Goal: Share content

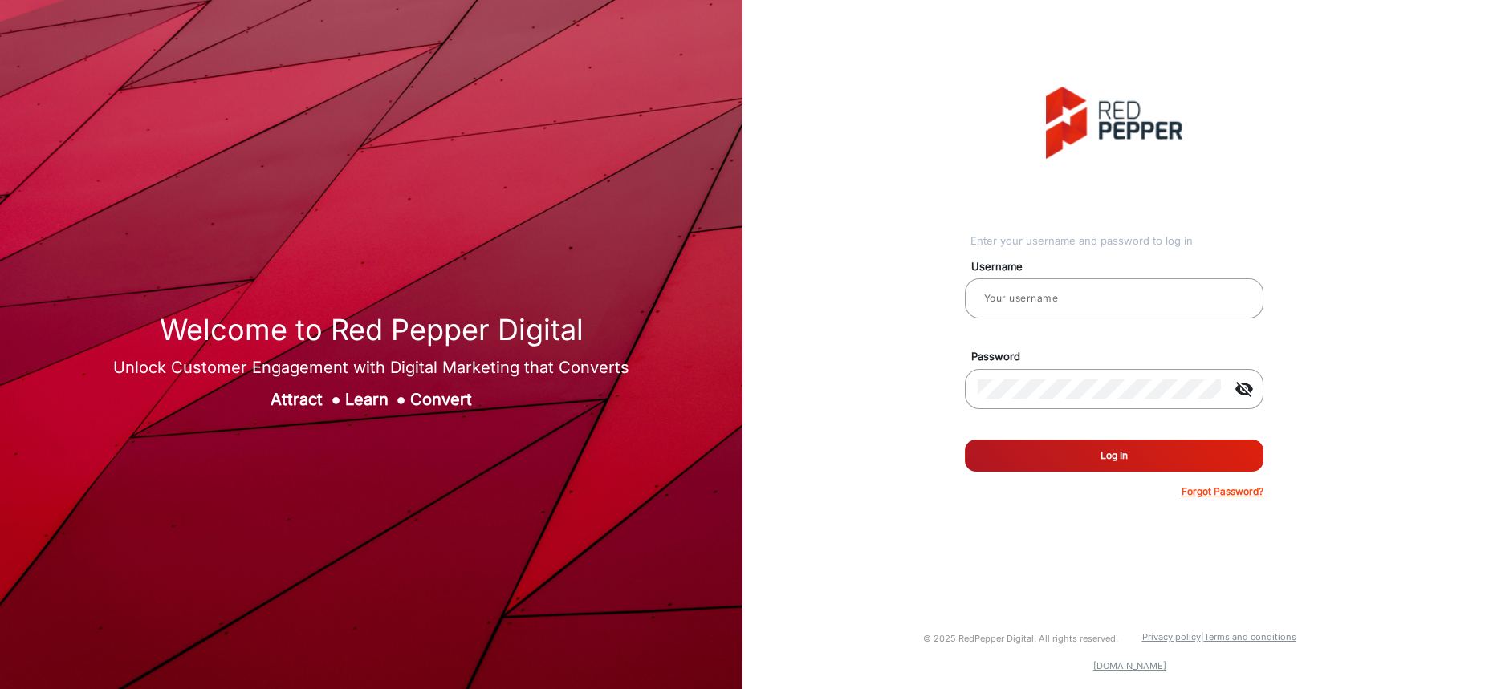
type input "[PERSON_NAME]"
click at [1111, 451] on button "Log In" at bounding box center [1114, 456] width 299 height 32
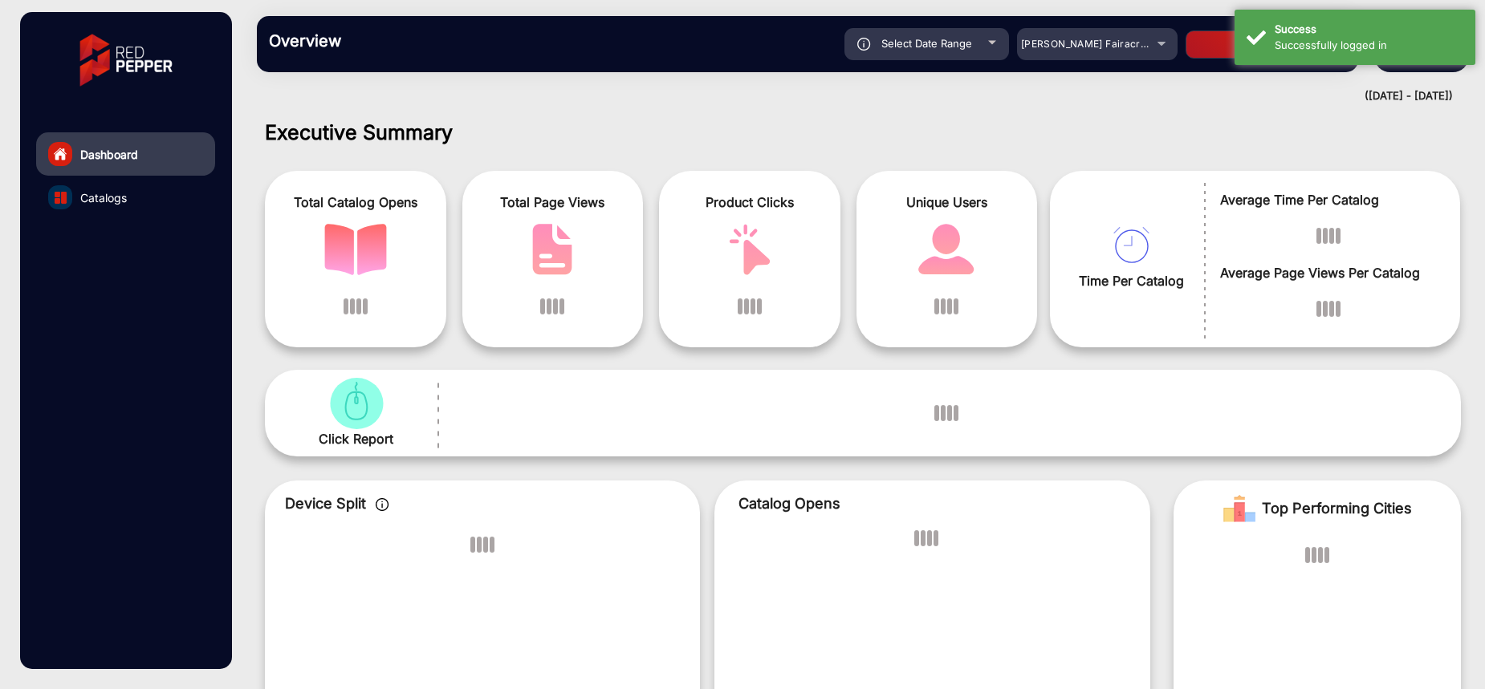
scroll to position [12, 0]
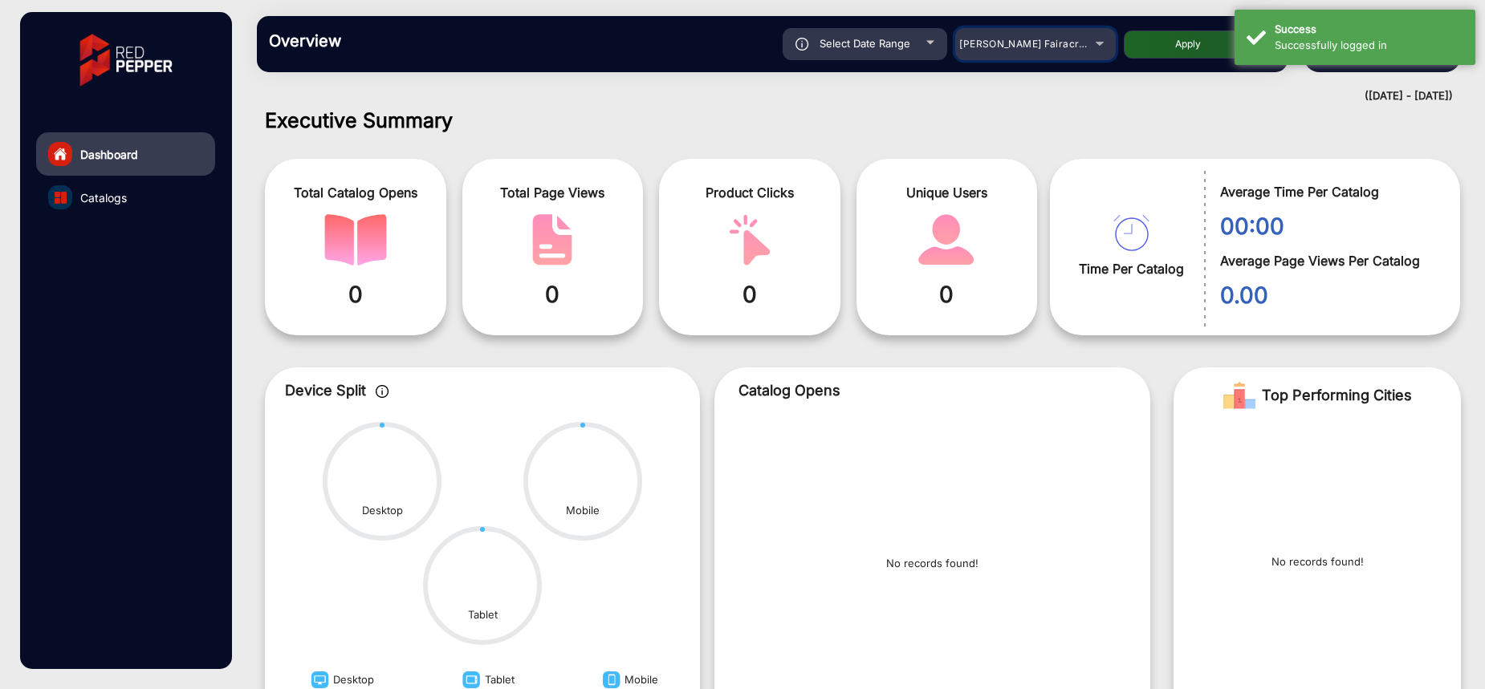
click at [1070, 39] on span "[PERSON_NAME] Fairacre Farms" at bounding box center [1038, 44] width 159 height 12
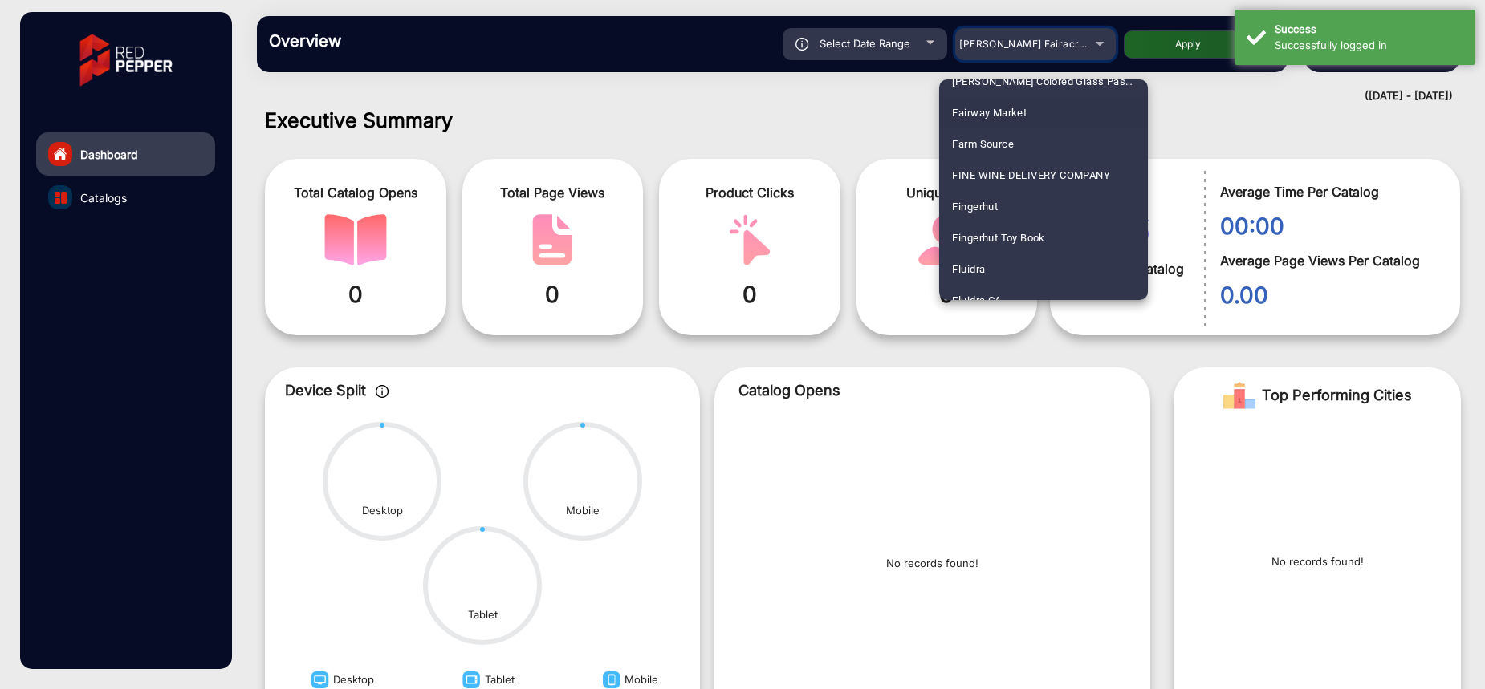
scroll to position [1887, 0]
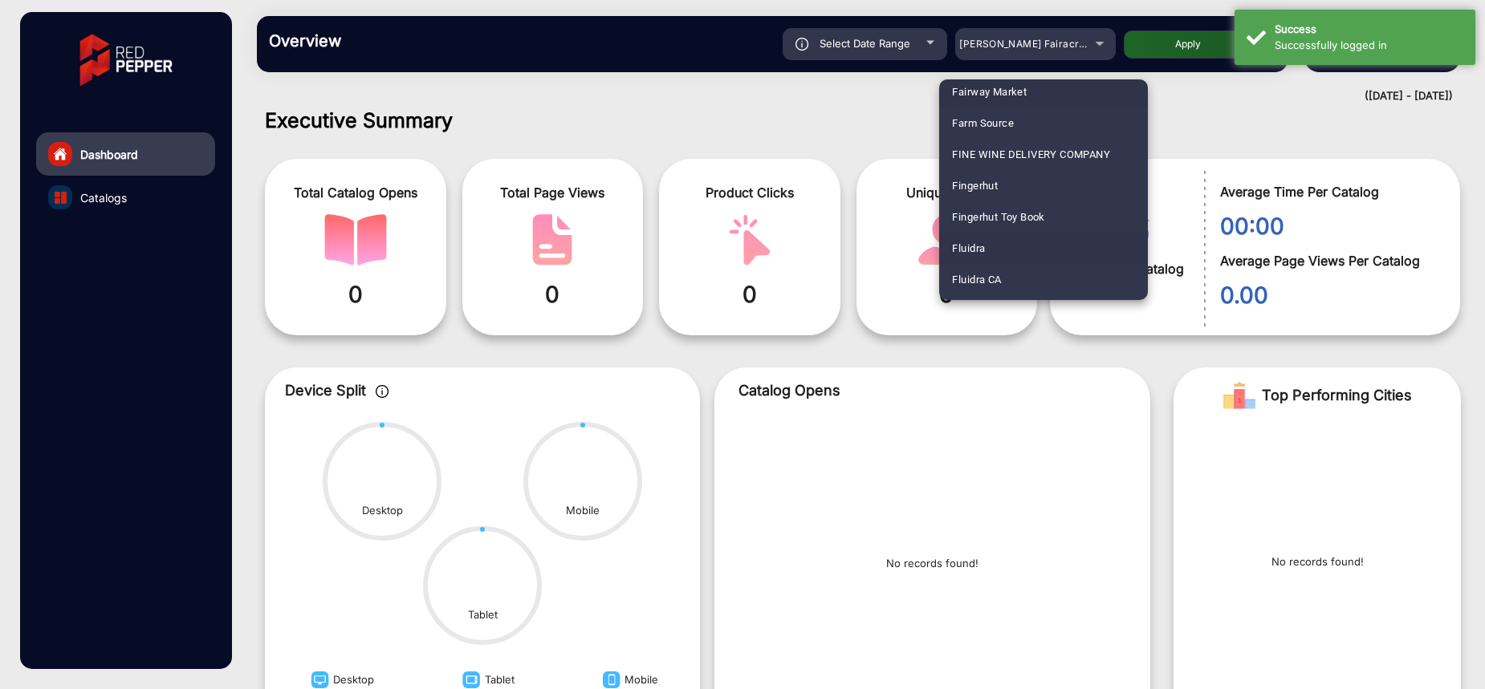
click at [1007, 246] on mat-option "Fluidra" at bounding box center [1043, 248] width 209 height 31
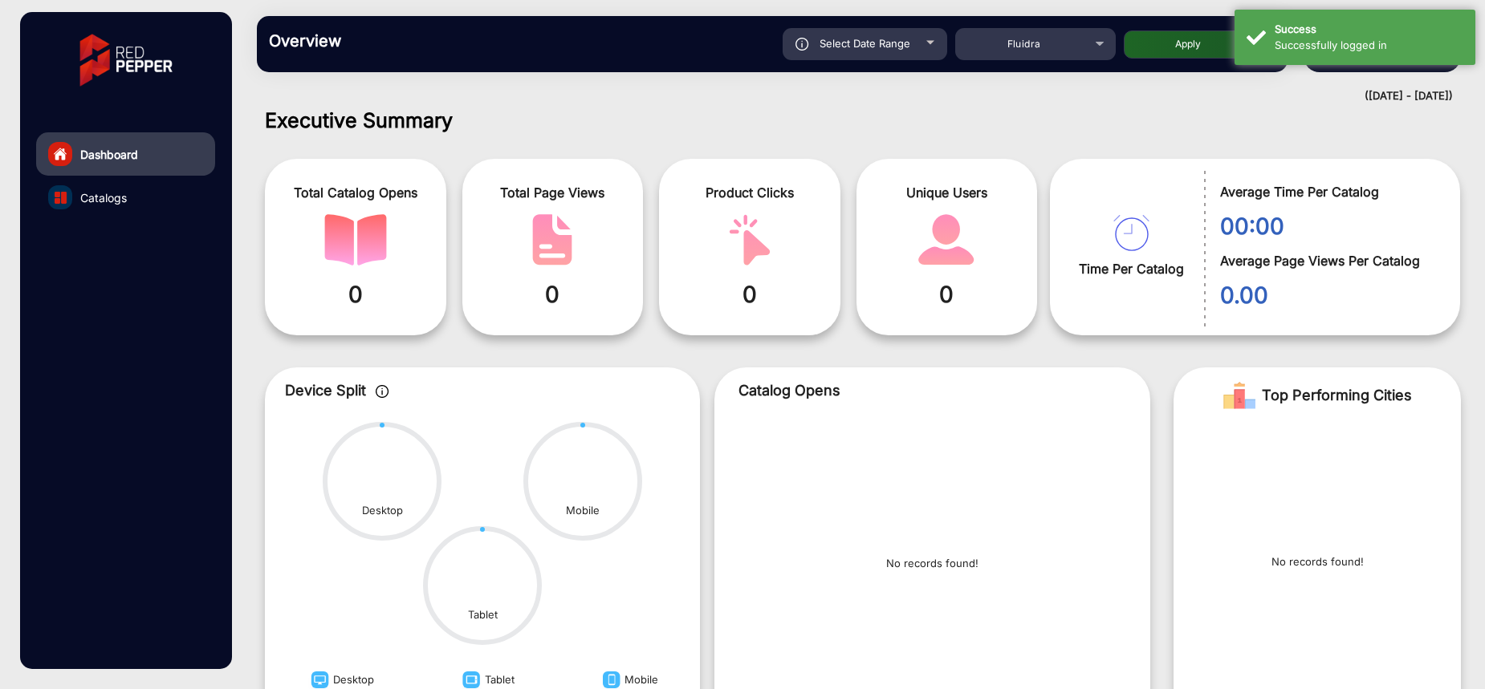
click at [1152, 51] on button "Apply" at bounding box center [1187, 44] width 128 height 28
type input "[DATE]"
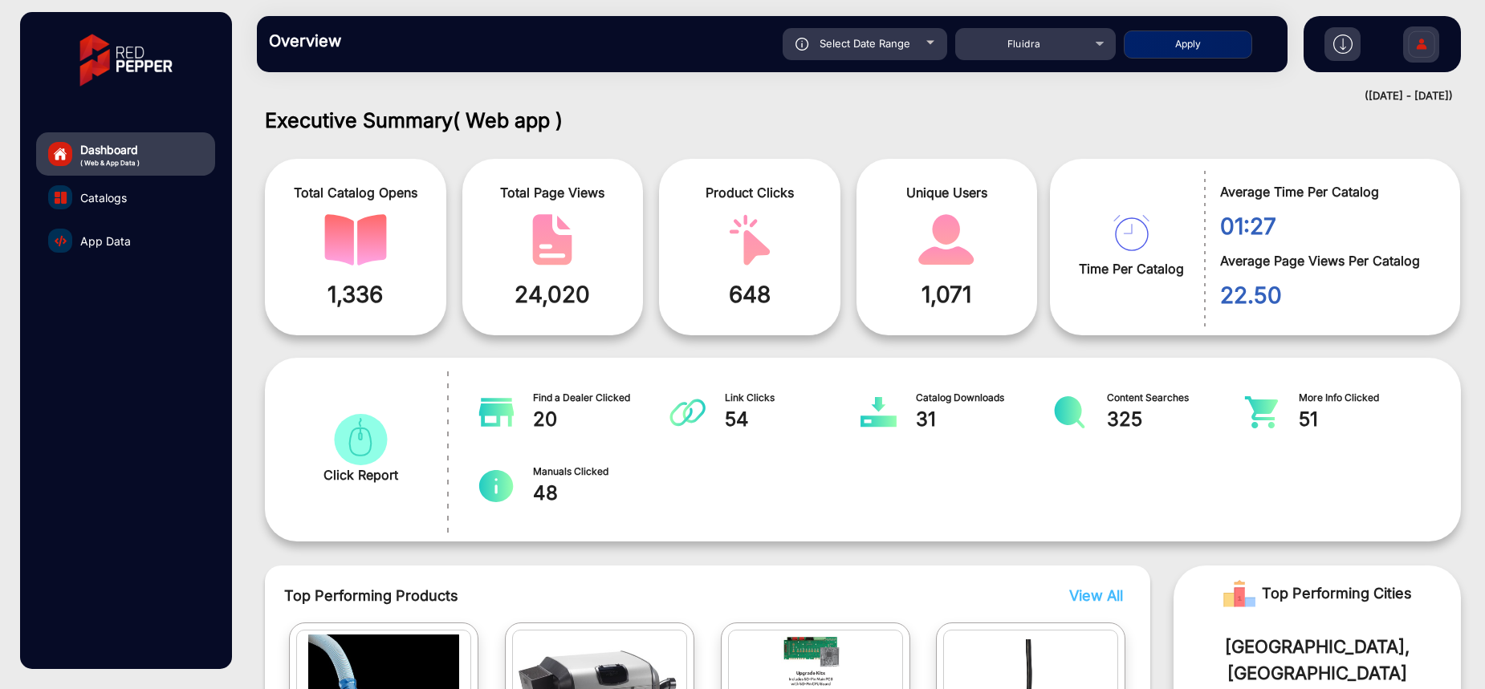
click at [95, 243] on span "App Data" at bounding box center [105, 241] width 51 height 17
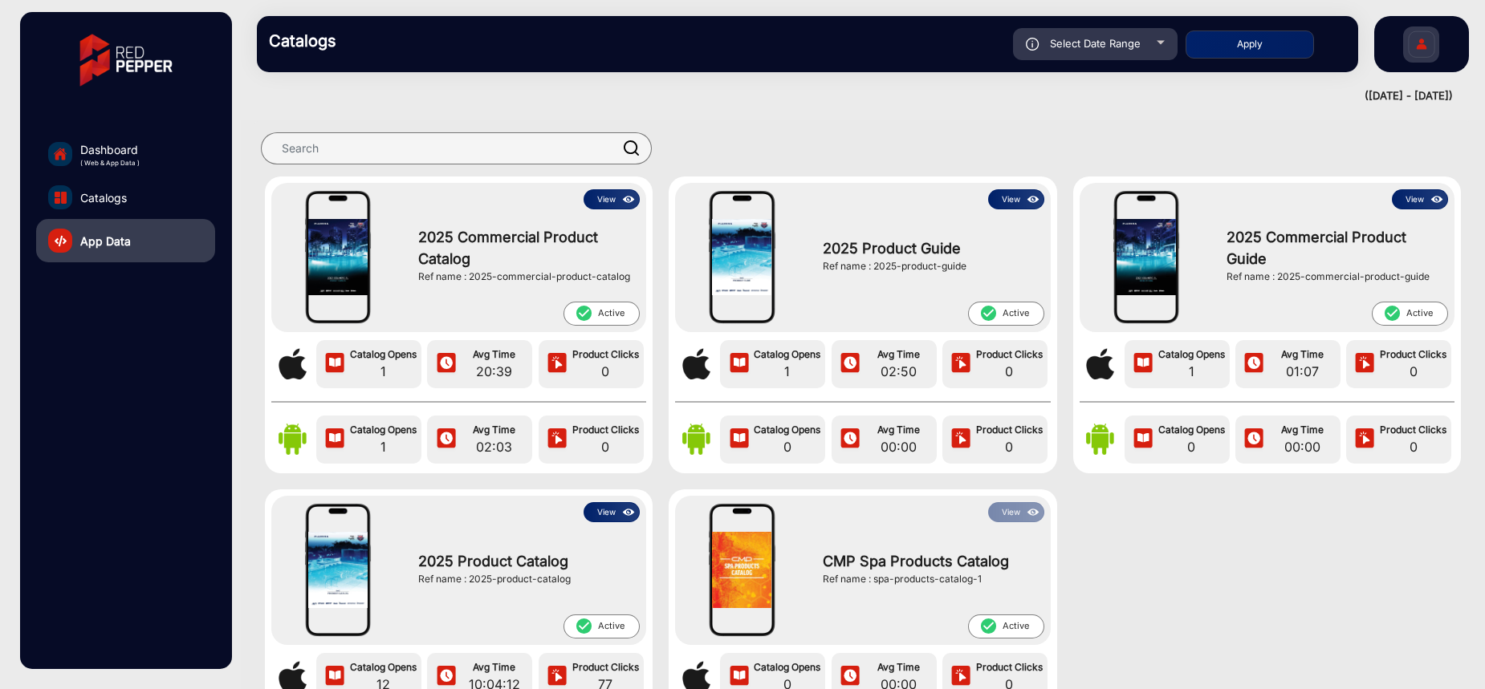
click at [603, 198] on button "View" at bounding box center [611, 199] width 56 height 20
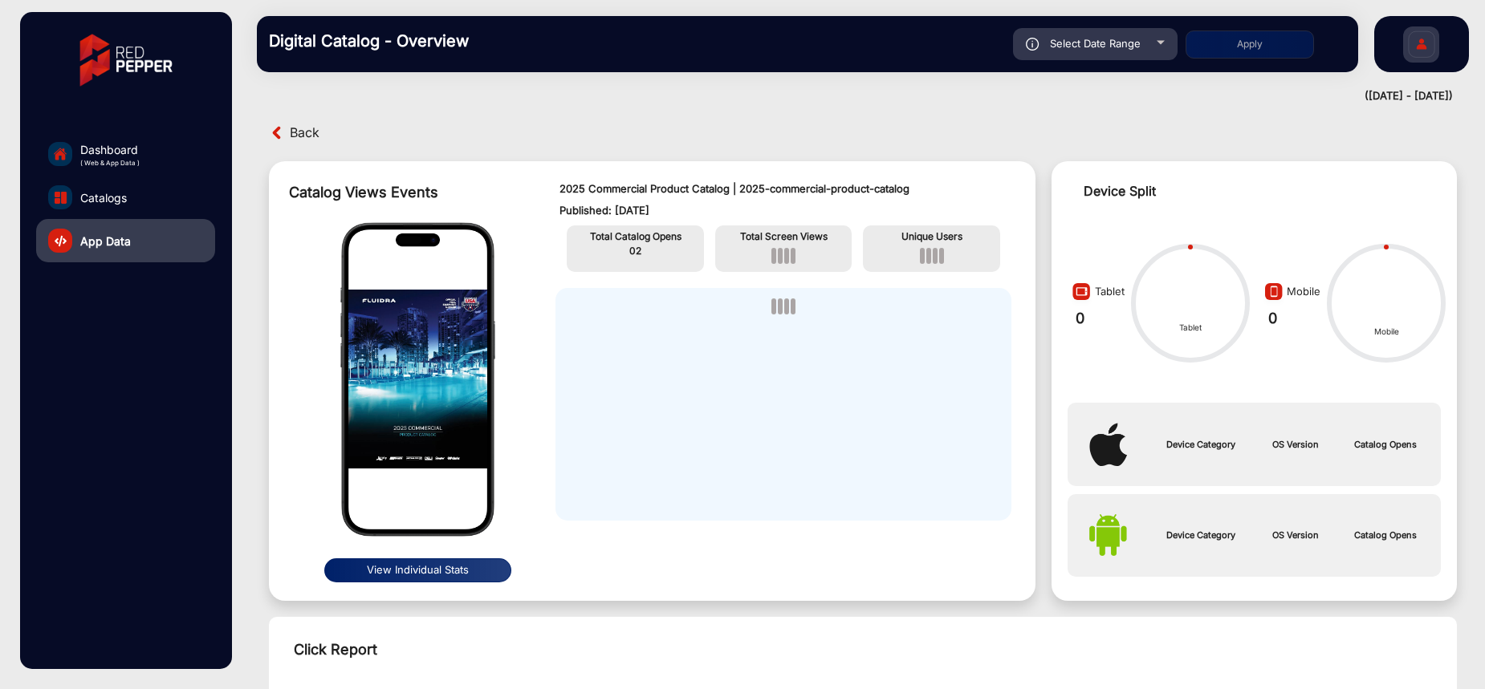
scroll to position [12, 0]
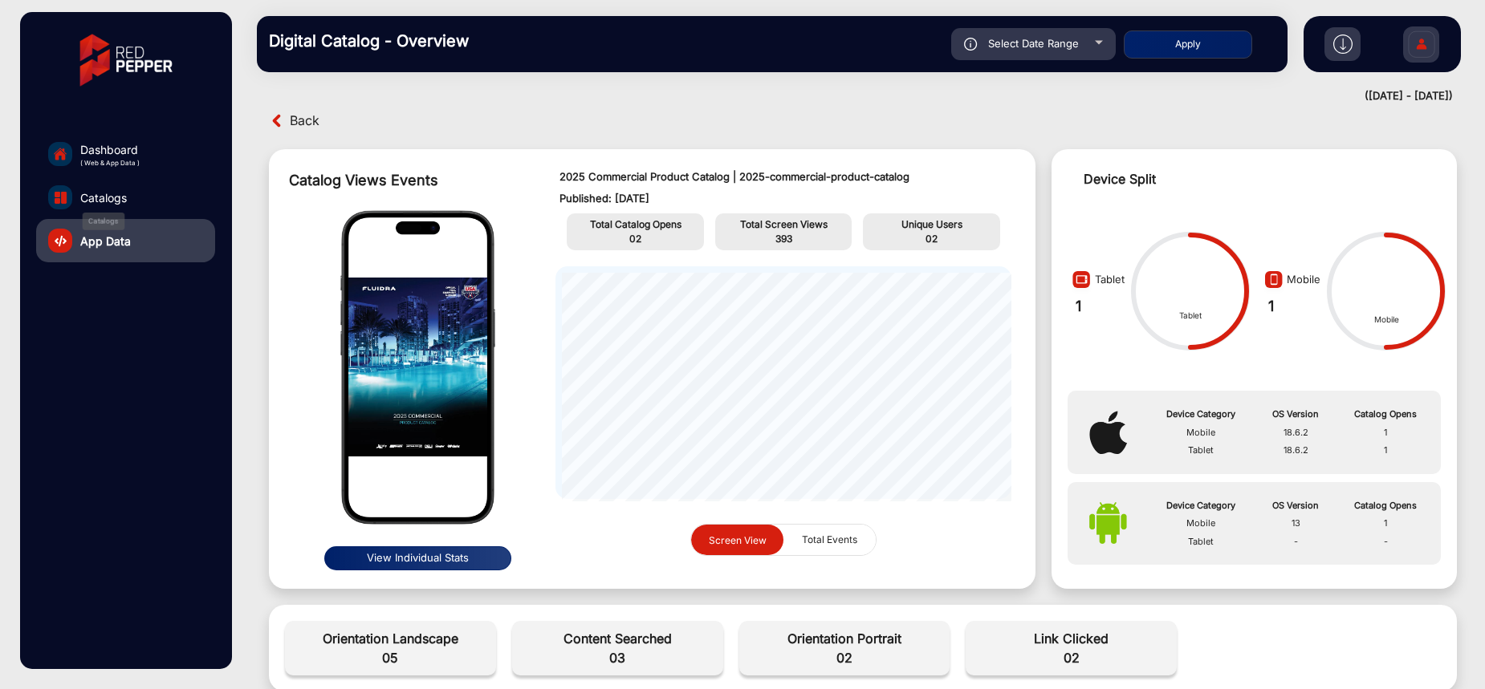
click at [119, 198] on span "Catalogs" at bounding box center [103, 197] width 47 height 17
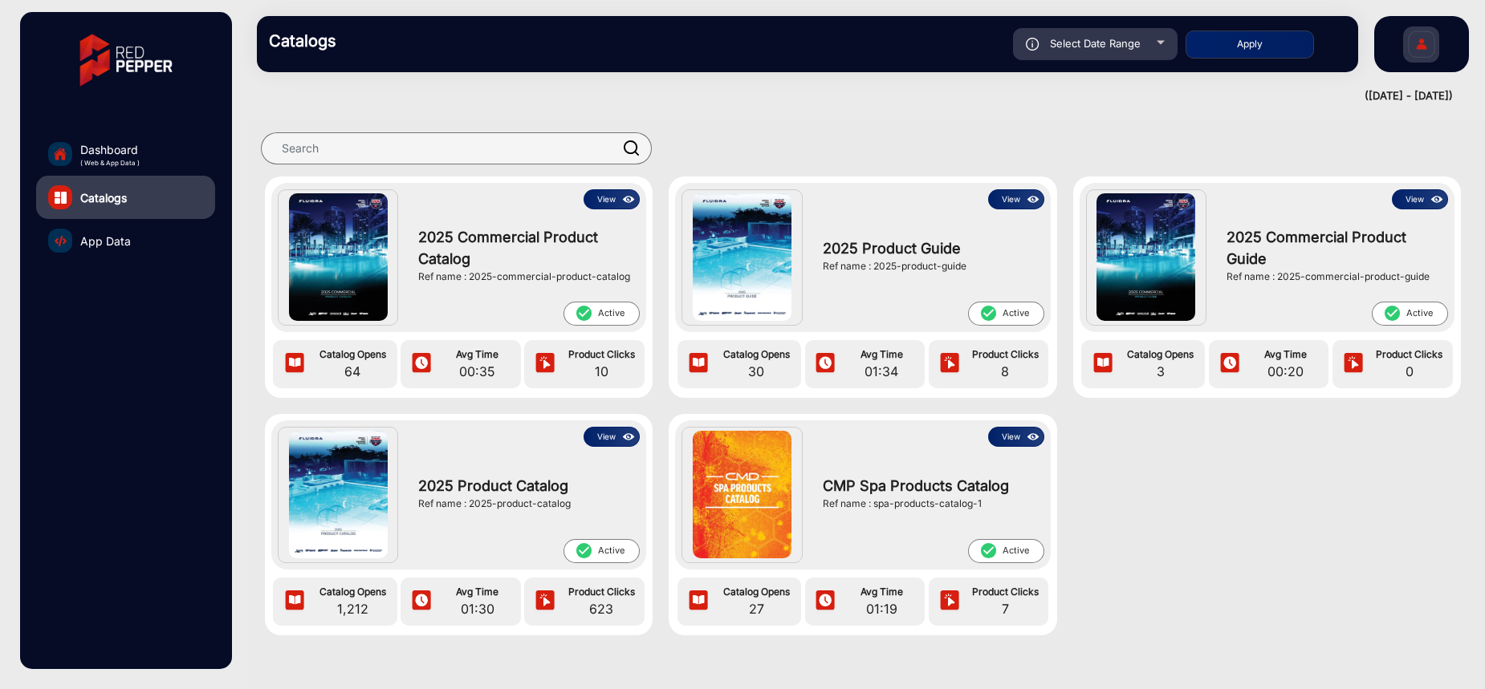
click at [112, 247] on span "App Data" at bounding box center [105, 241] width 51 height 17
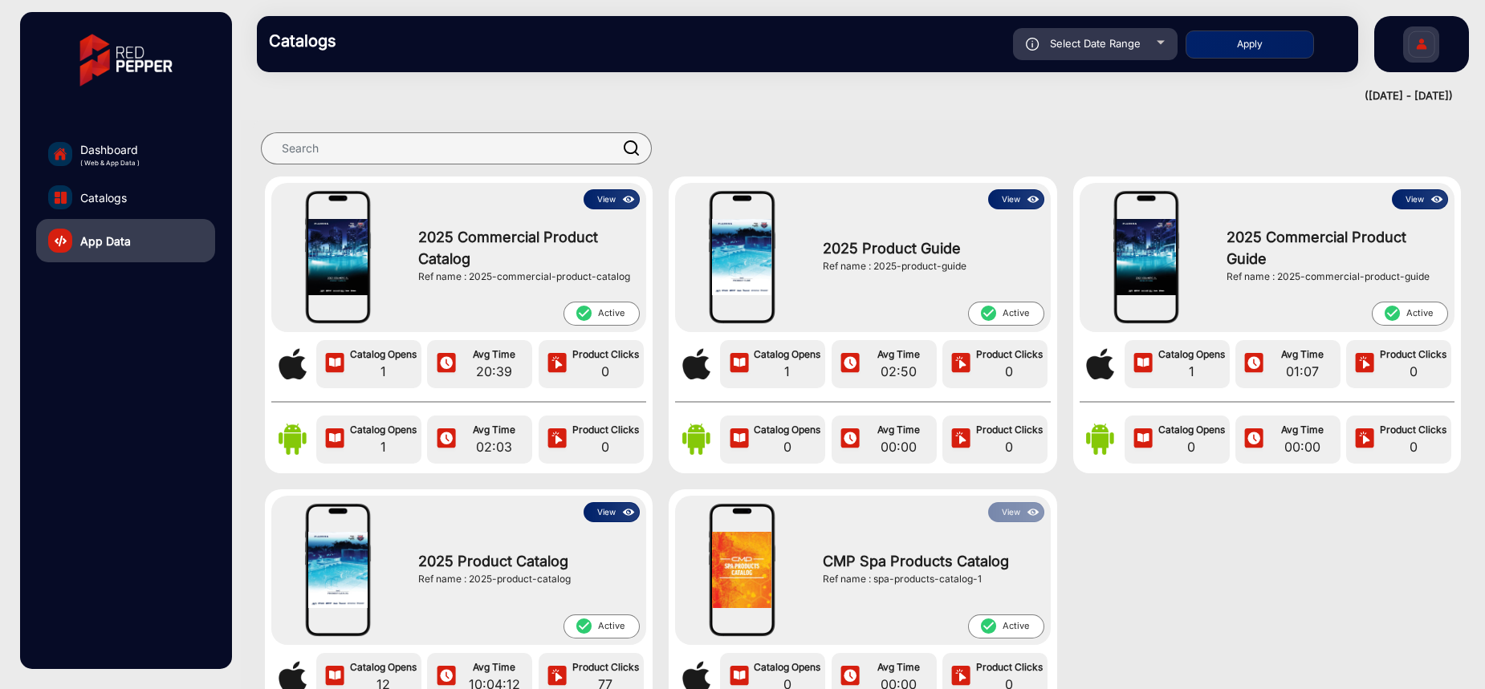
click at [608, 202] on button "View" at bounding box center [611, 199] width 56 height 20
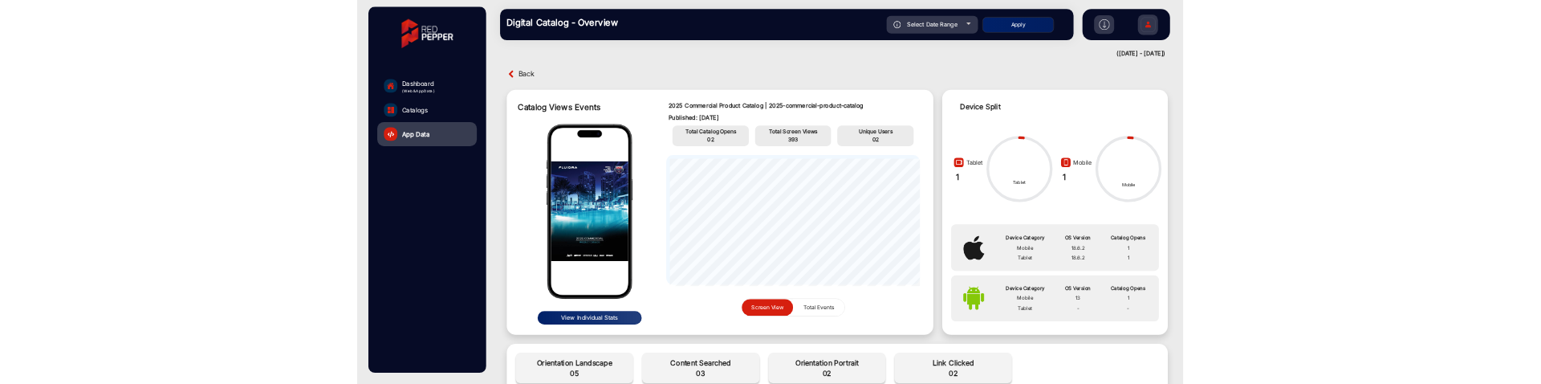
scroll to position [12, 0]
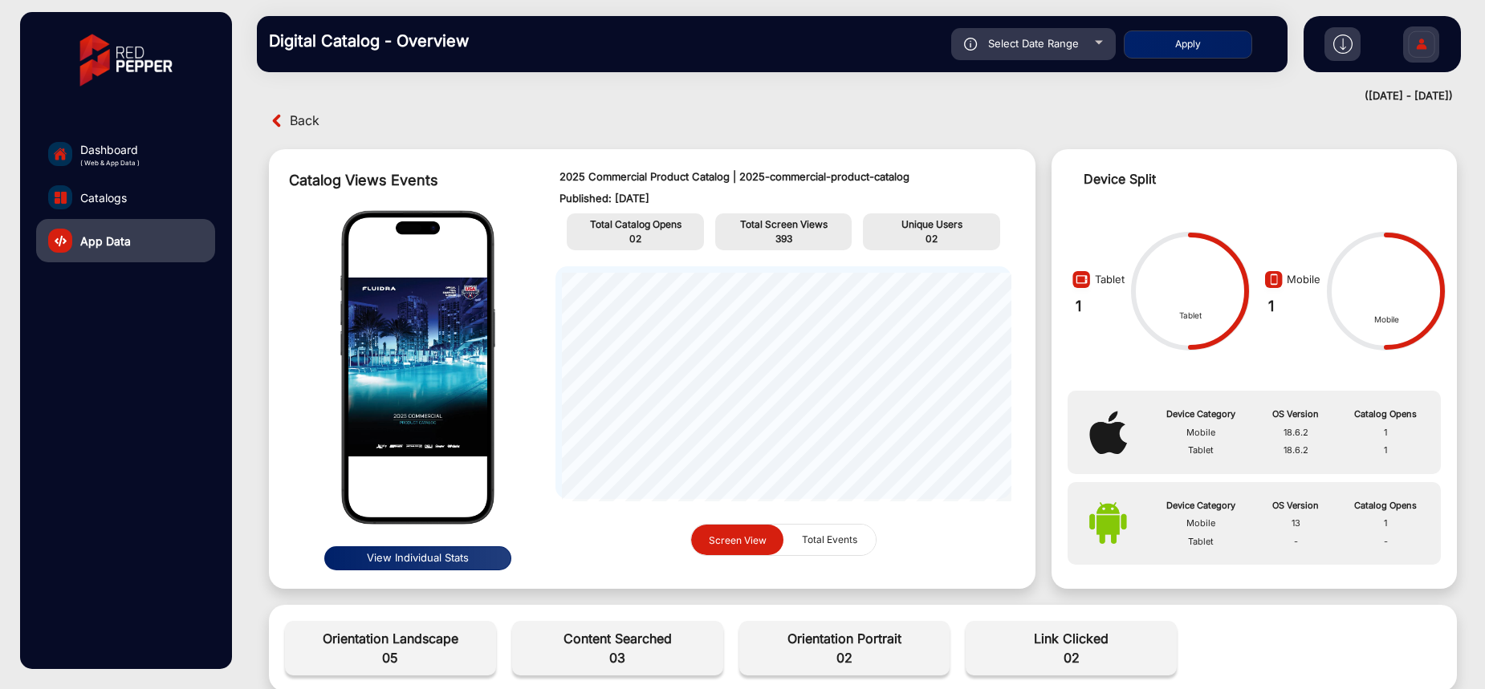
click at [401, 554] on button "View Individual Stats" at bounding box center [417, 558] width 187 height 24
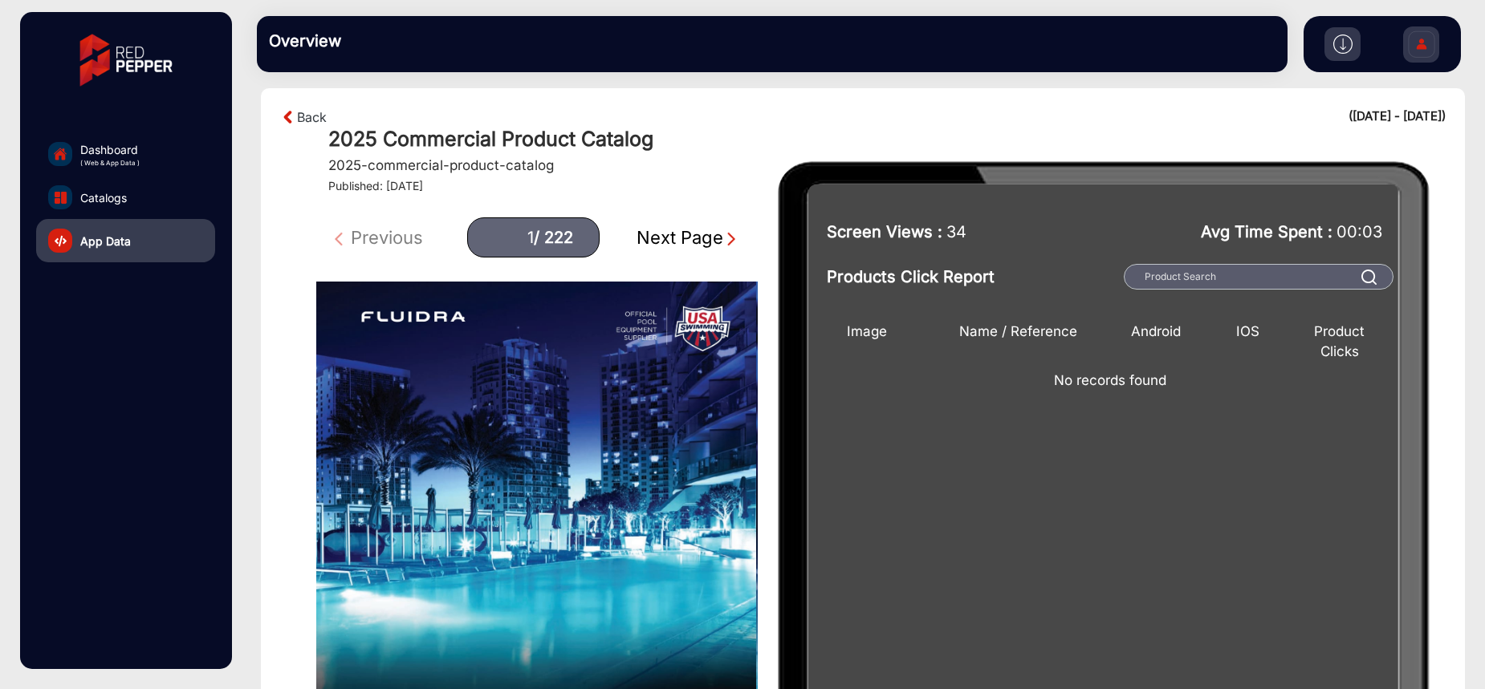
click at [1342, 49] on img at bounding box center [1342, 44] width 19 height 19
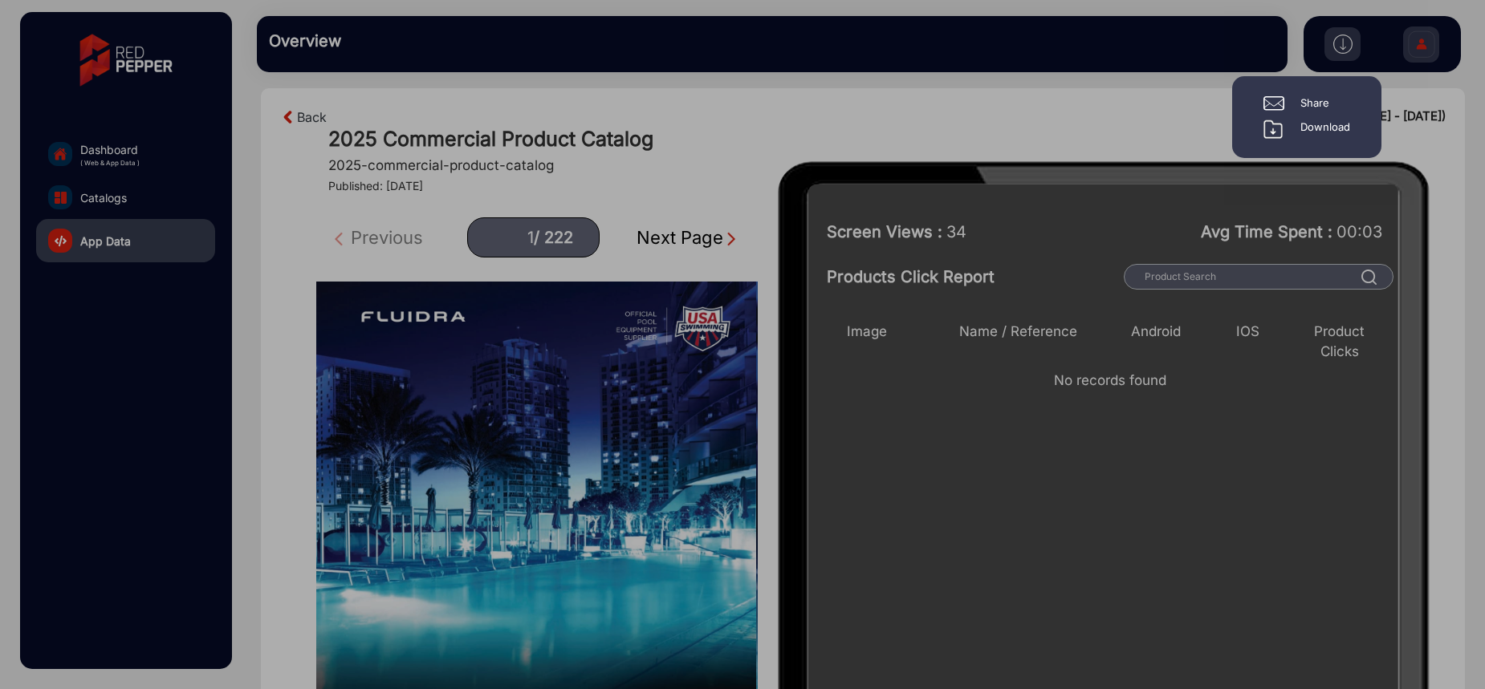
click at [1324, 108] on div "Share" at bounding box center [1314, 103] width 29 height 16
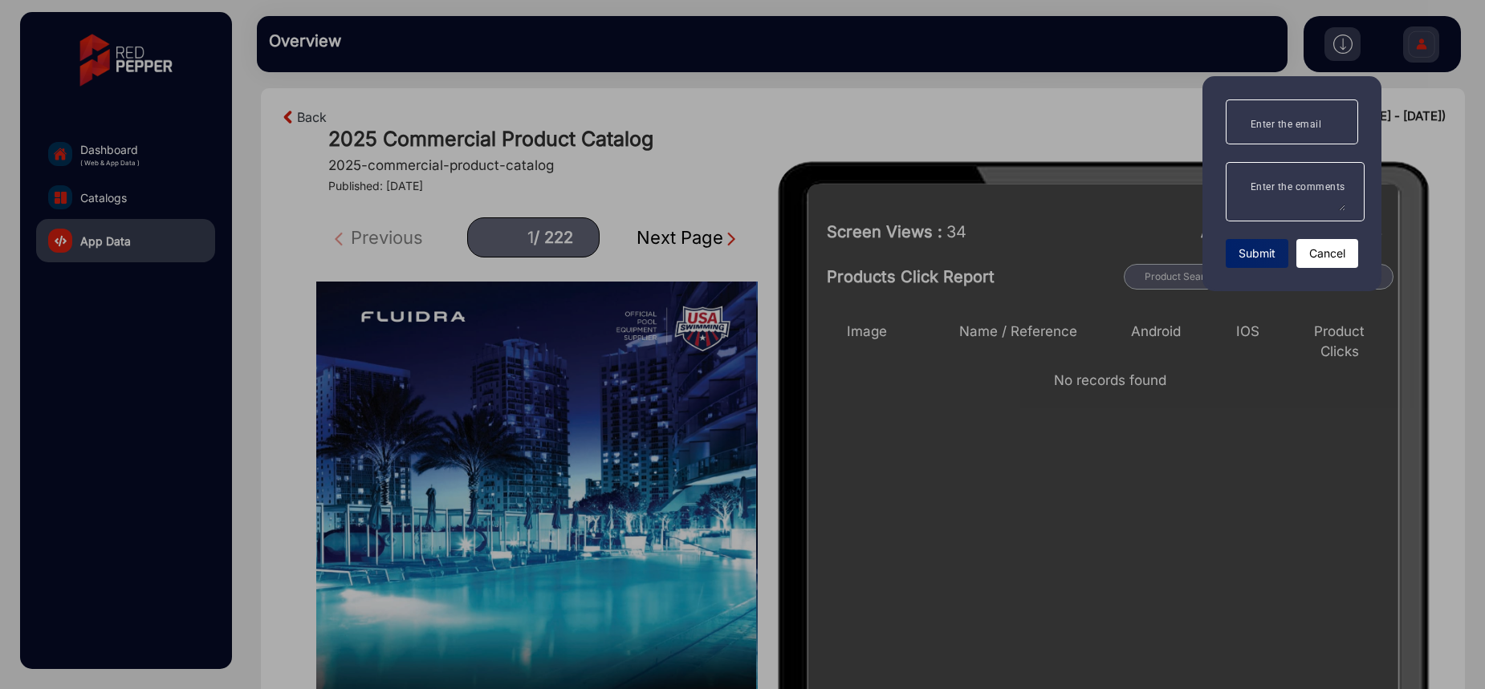
click at [1146, 96] on div at bounding box center [742, 344] width 1485 height 689
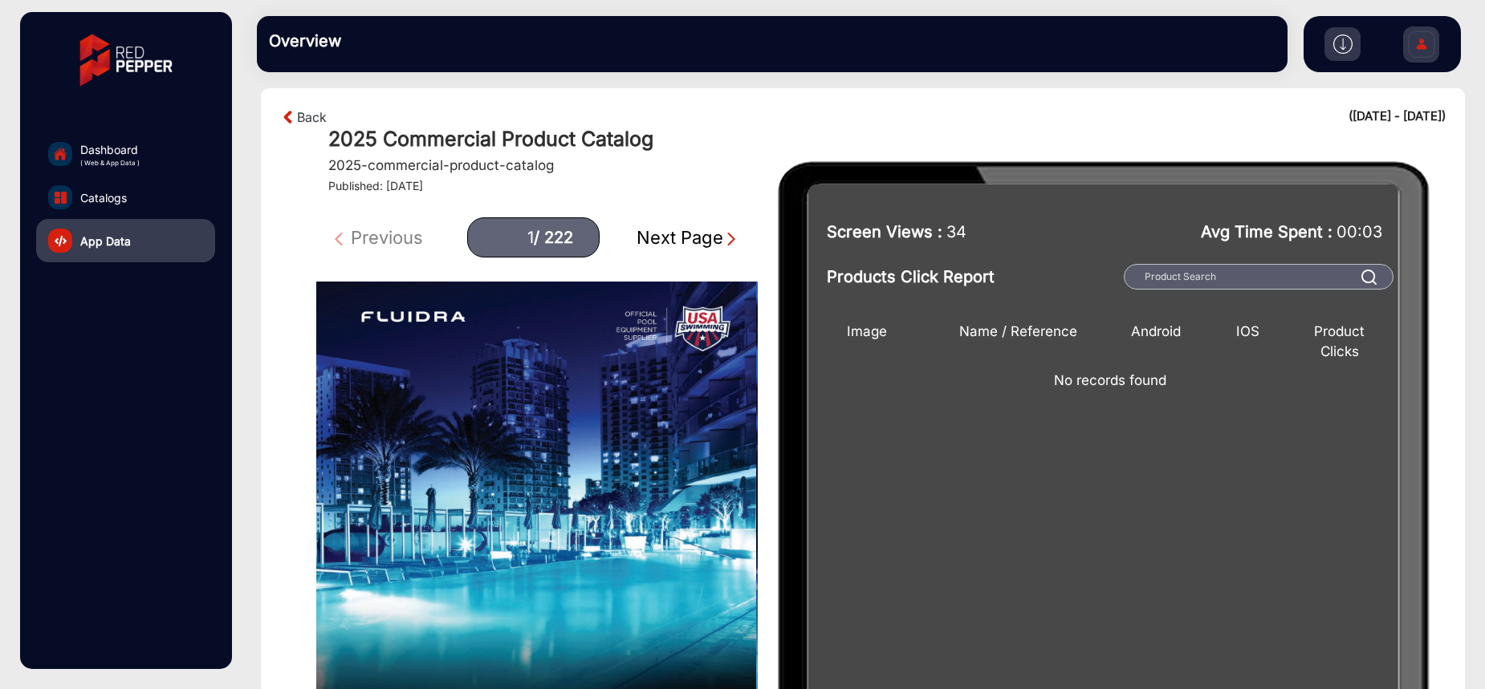
click at [1353, 35] on div at bounding box center [1342, 44] width 36 height 34
click at [1343, 47] on img at bounding box center [1342, 44] width 19 height 19
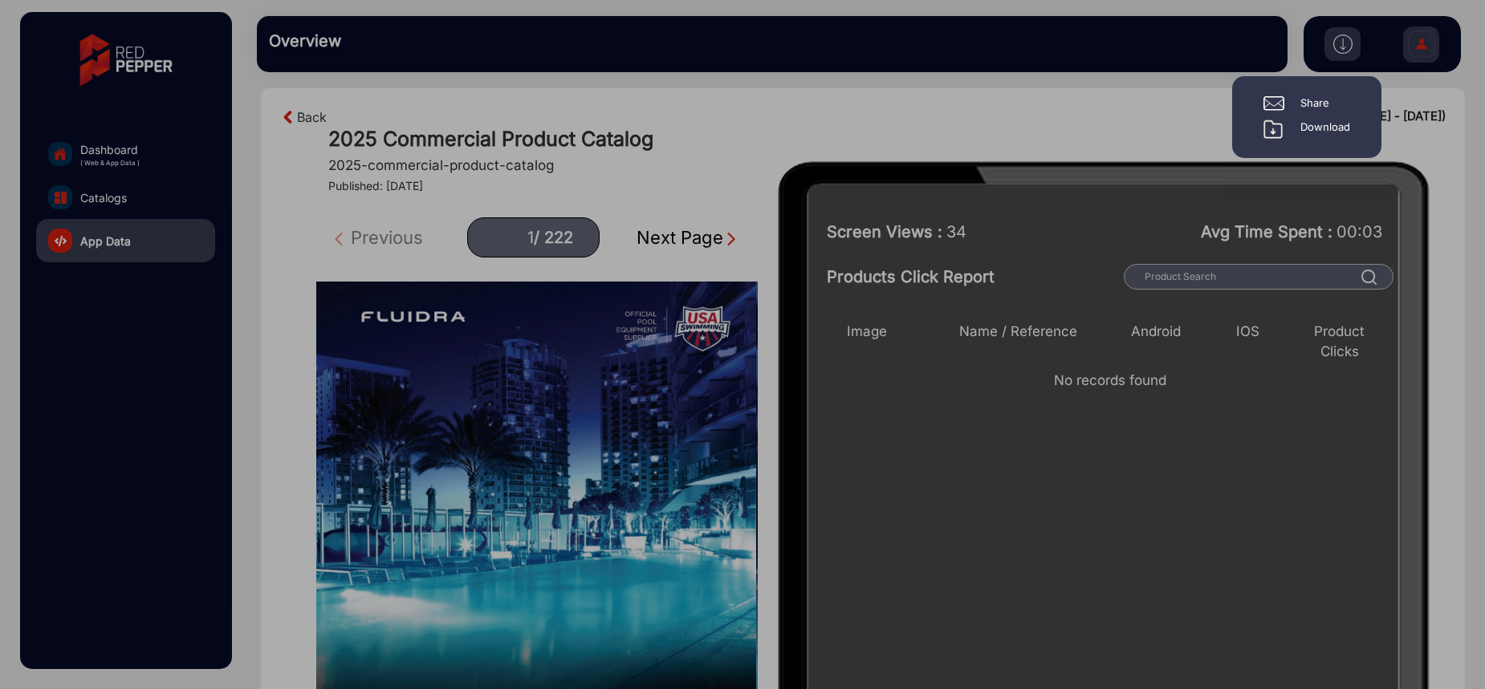
click at [1326, 132] on div "Download" at bounding box center [1325, 129] width 50 height 19
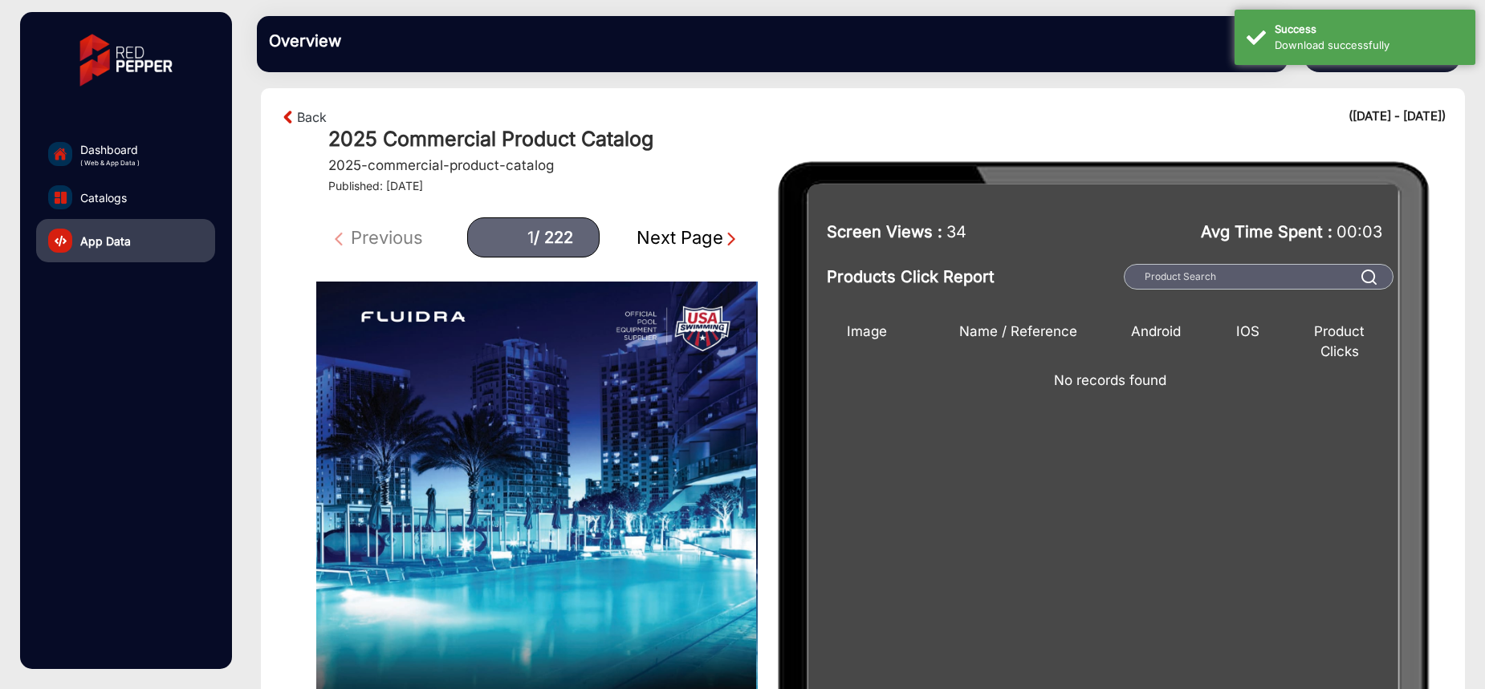
click at [1331, 81] on div "Overview falsefalse Hi, [PERSON_NAME] Change Password Log Out" at bounding box center [863, 44] width 1244 height 88
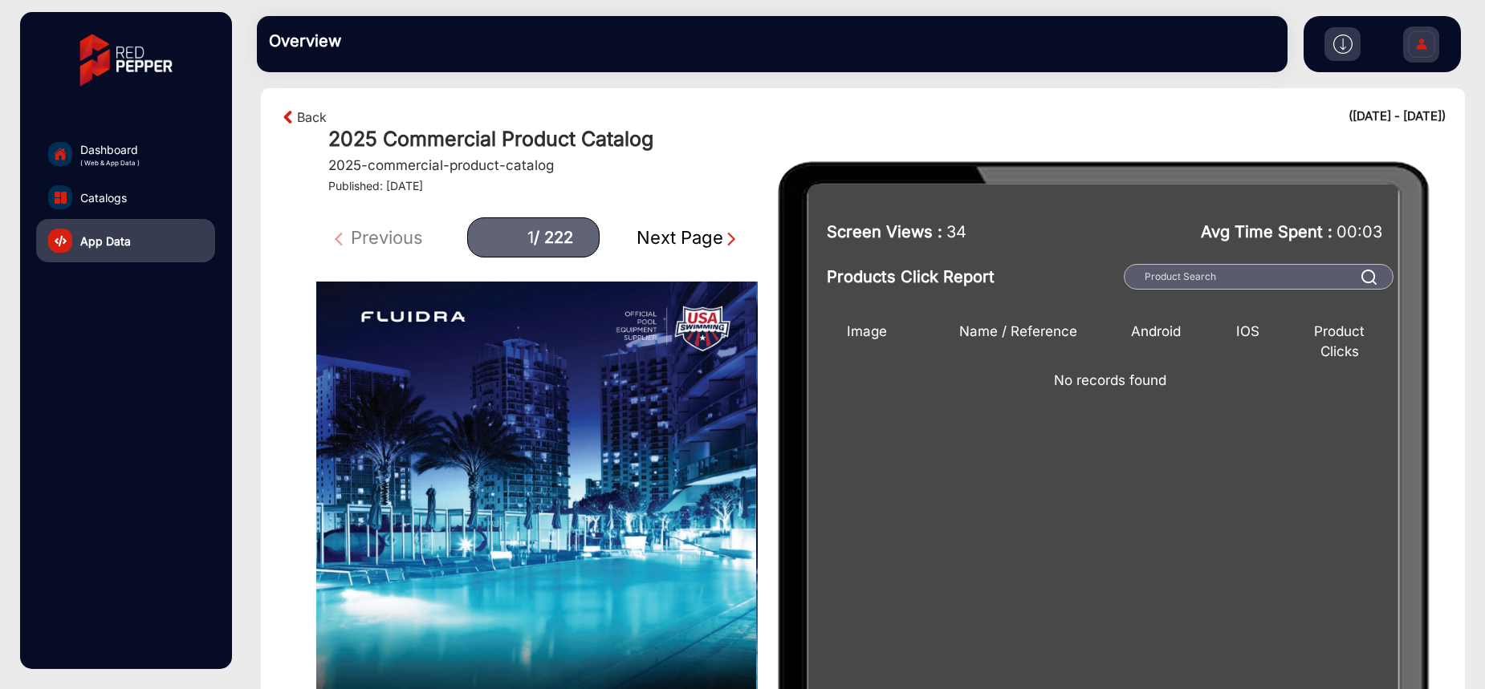
click at [1341, 40] on img at bounding box center [1342, 44] width 19 height 19
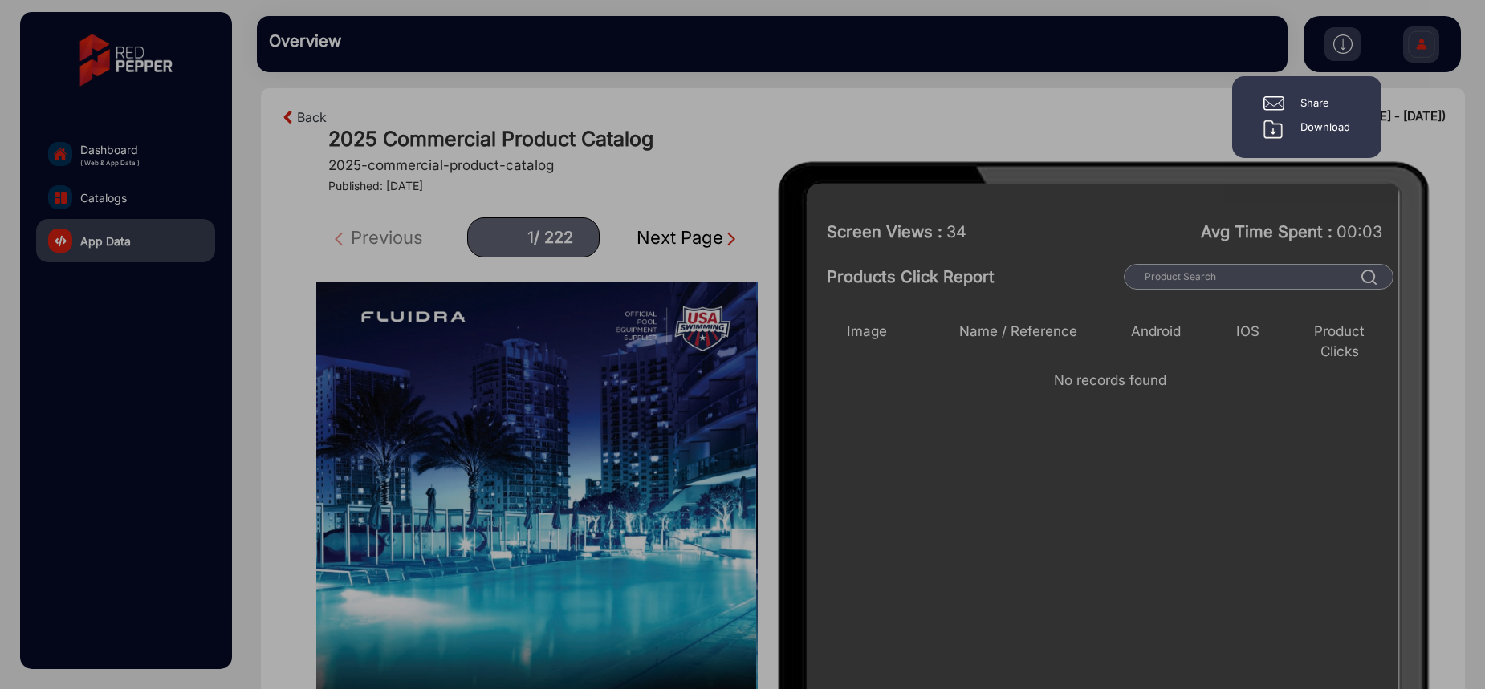
click at [1316, 127] on div "Download" at bounding box center [1325, 129] width 50 height 19
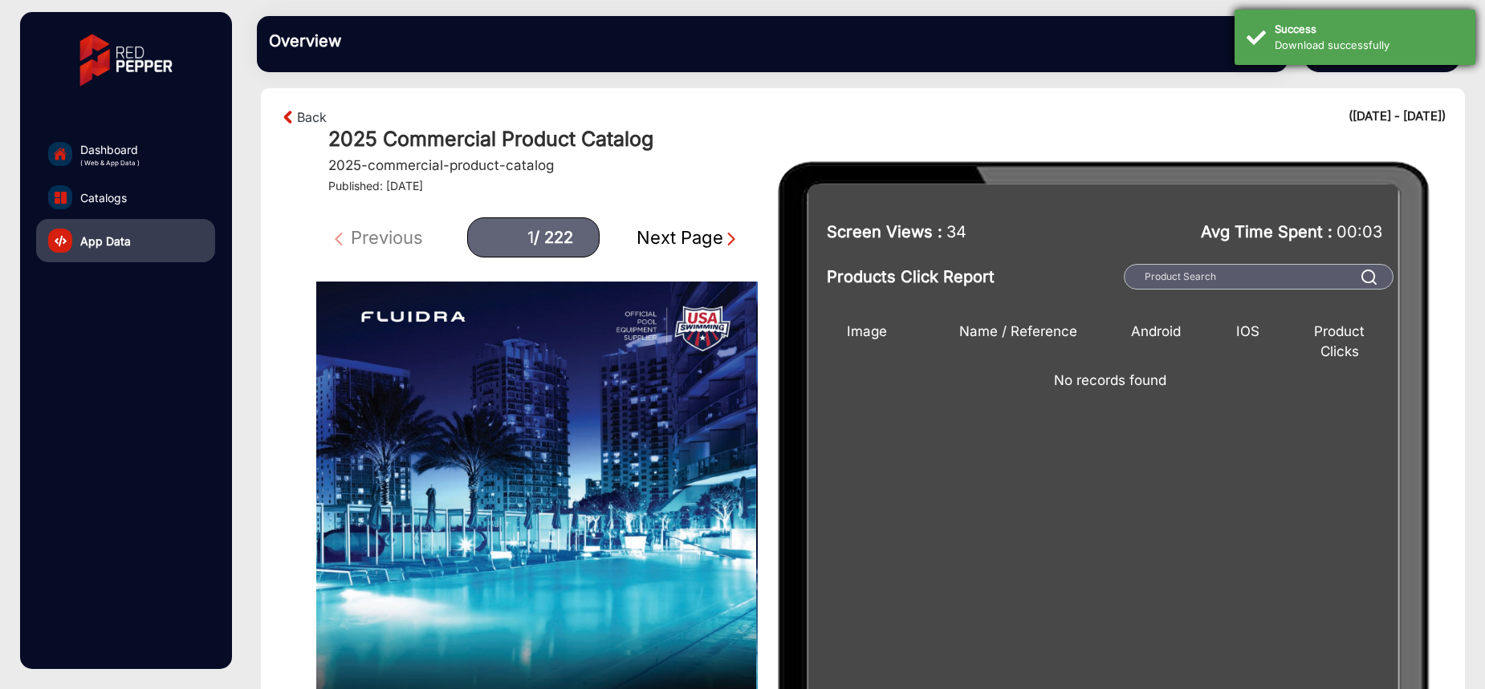
click at [1342, 45] on div "Download successfully" at bounding box center [1368, 46] width 189 height 16
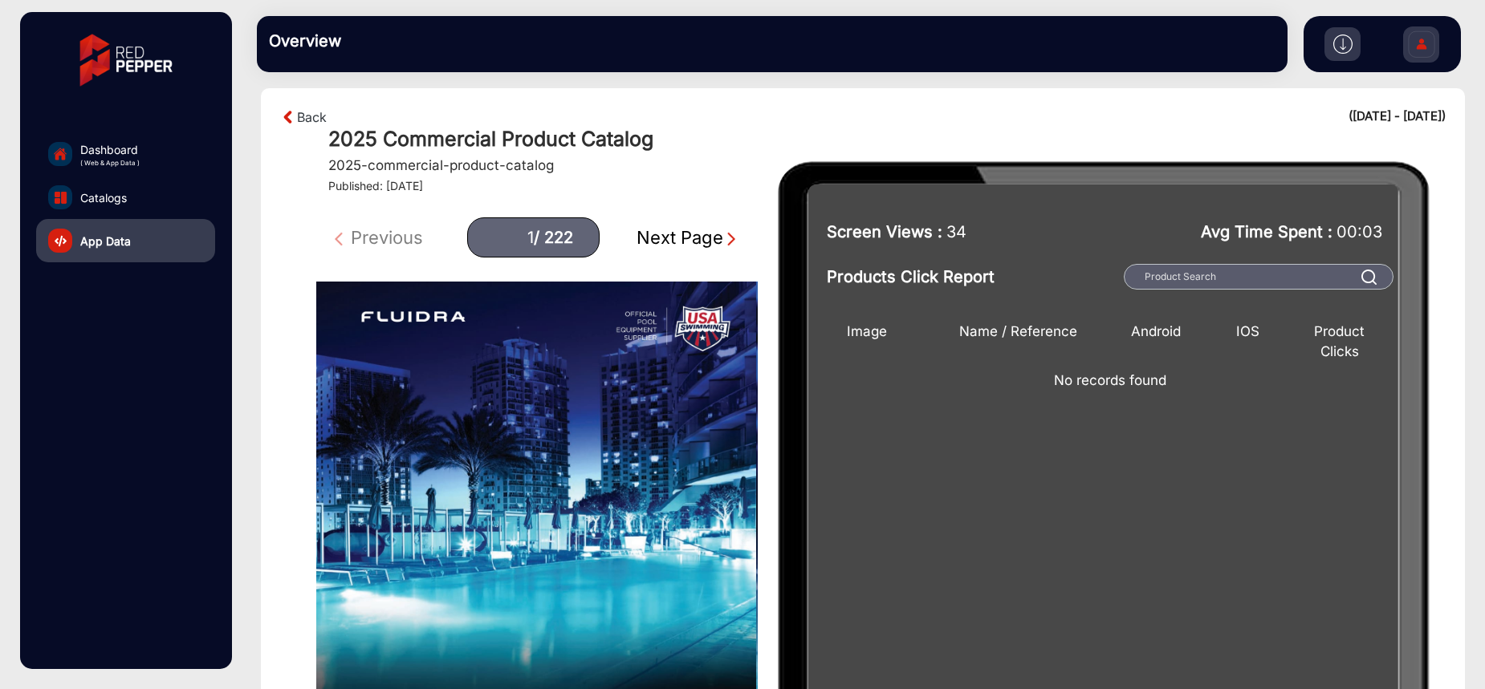
click at [1343, 48] on img at bounding box center [1342, 44] width 19 height 19
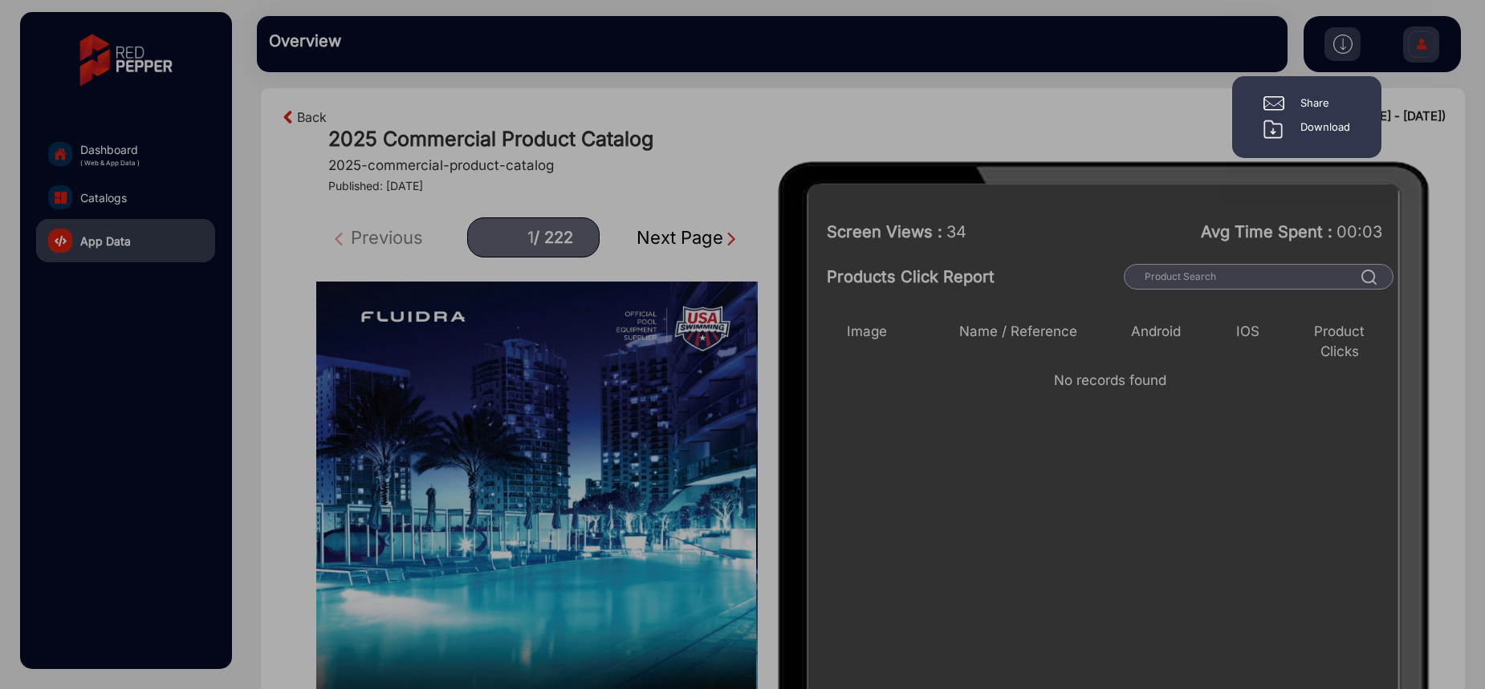
click at [1372, 108] on div "Share Download" at bounding box center [1306, 117] width 149 height 82
click at [1336, 102] on div "Share" at bounding box center [1306, 103] width 111 height 16
click at [1308, 108] on div "Share" at bounding box center [1314, 103] width 29 height 16
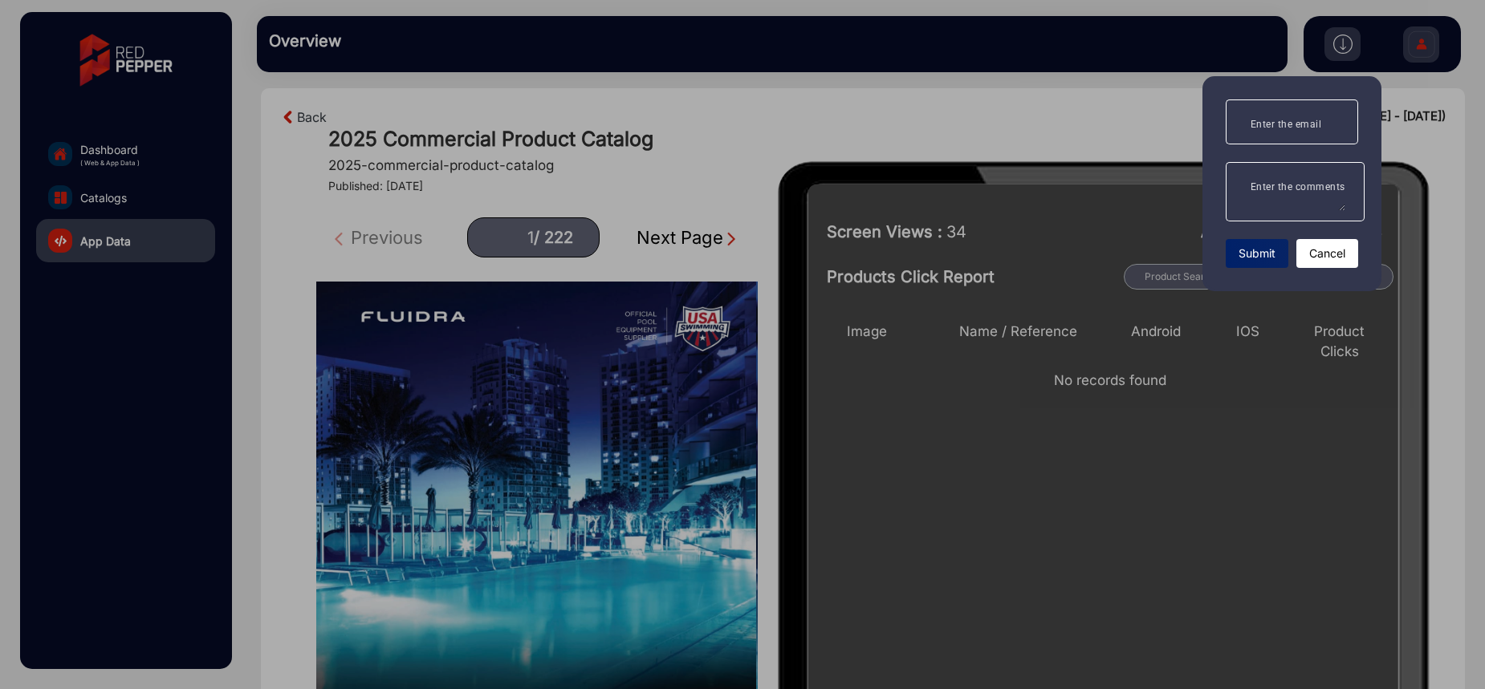
click at [1156, 135] on div at bounding box center [742, 344] width 1485 height 689
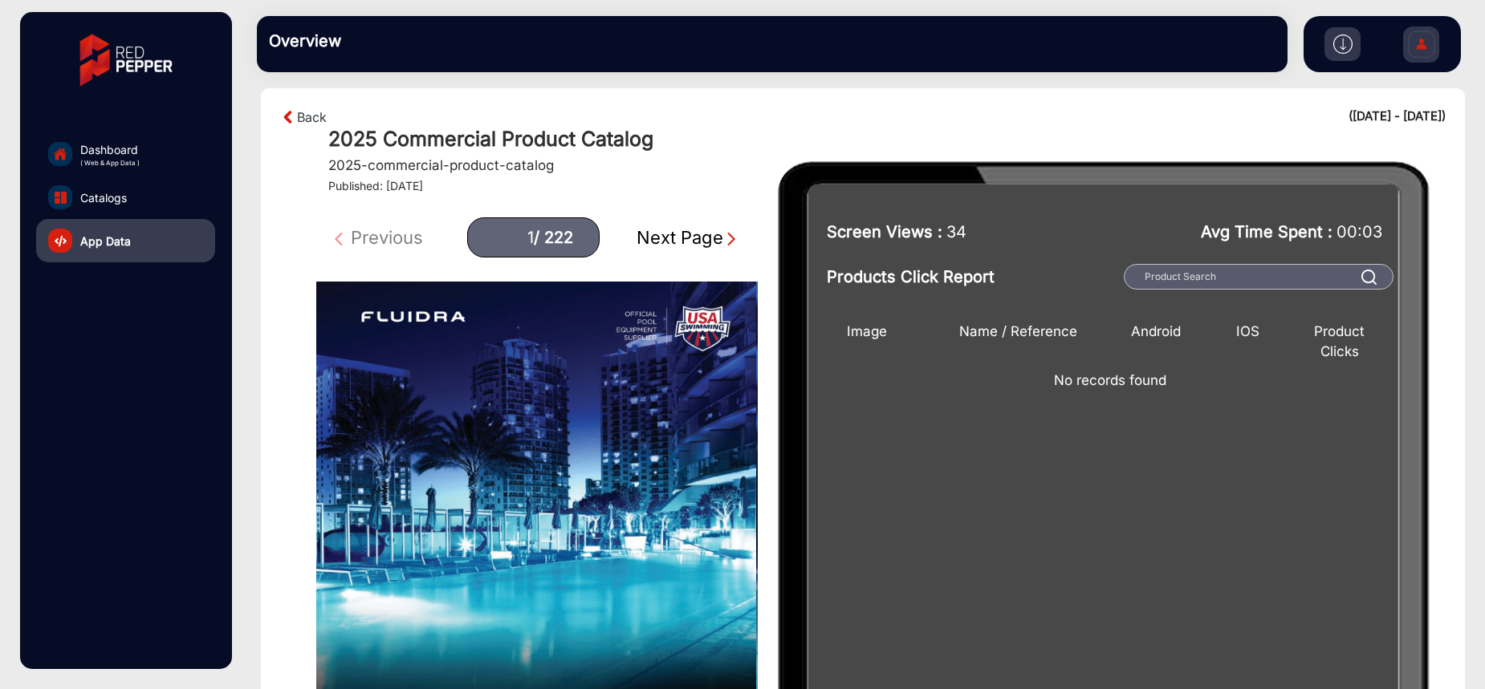
click at [1341, 47] on img at bounding box center [1342, 44] width 19 height 19
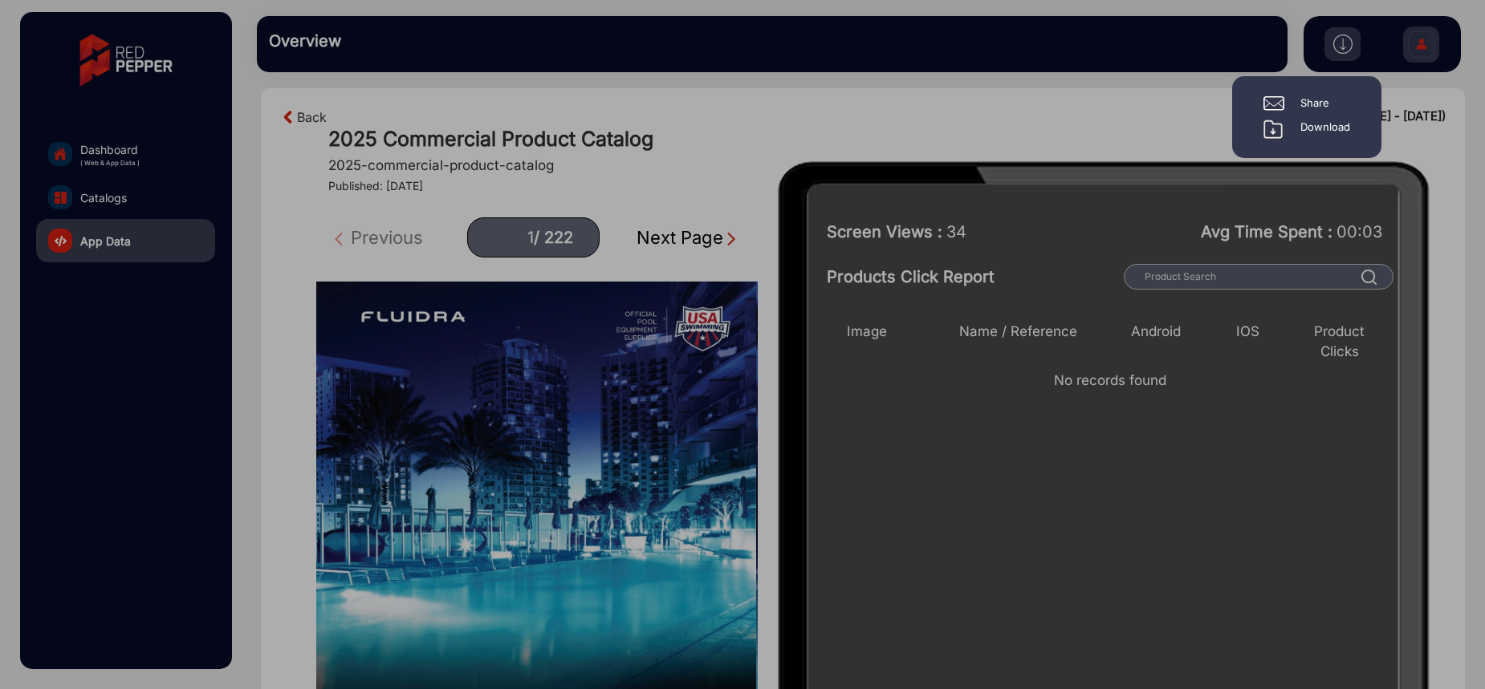
click at [1312, 100] on div "Share" at bounding box center [1314, 103] width 29 height 16
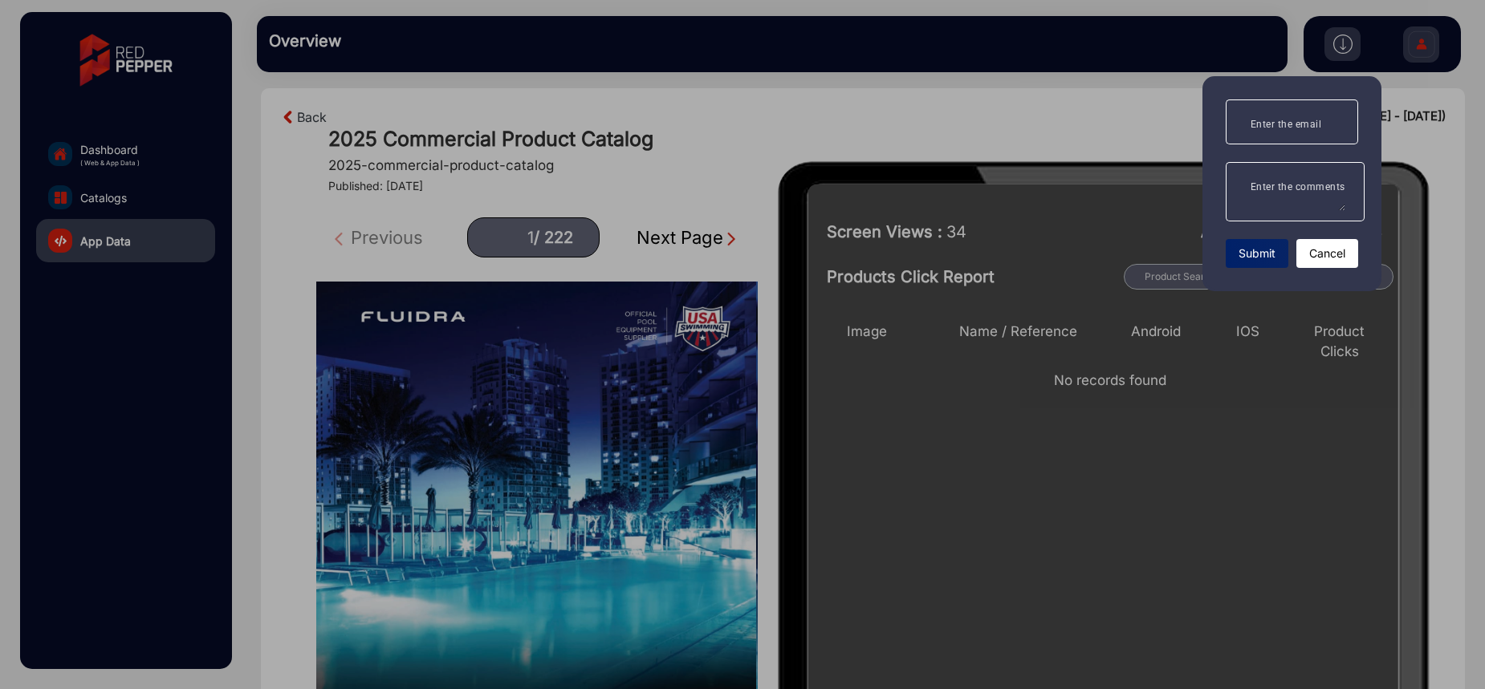
click at [1268, 124] on mat-label "Enter the email" at bounding box center [1285, 124] width 71 height 11
click at [1268, 124] on input "Enter the email" at bounding box center [1291, 121] width 107 height 19
type input "aa"
click at [1266, 199] on textarea "Enter the comments" at bounding box center [1291, 192] width 107 height 39
click at [1257, 258] on span "Submit" at bounding box center [1256, 253] width 37 height 17
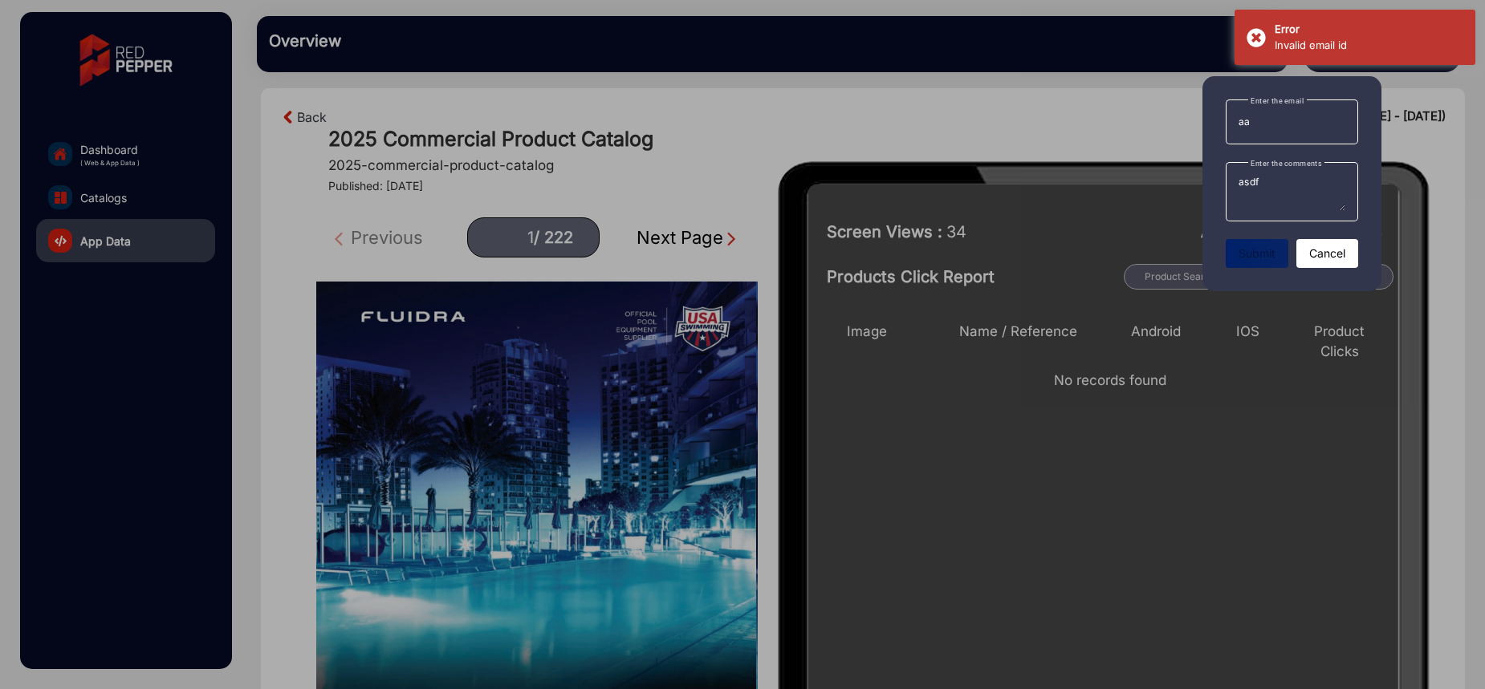
click at [1277, 189] on textarea "asdf" at bounding box center [1291, 192] width 107 height 39
type textarea "asdfASD"
click at [1266, 246] on div "Submit Cancel" at bounding box center [1291, 253] width 132 height 29
click at [1266, 251] on div "Submit Cancel" at bounding box center [1291, 253] width 132 height 29
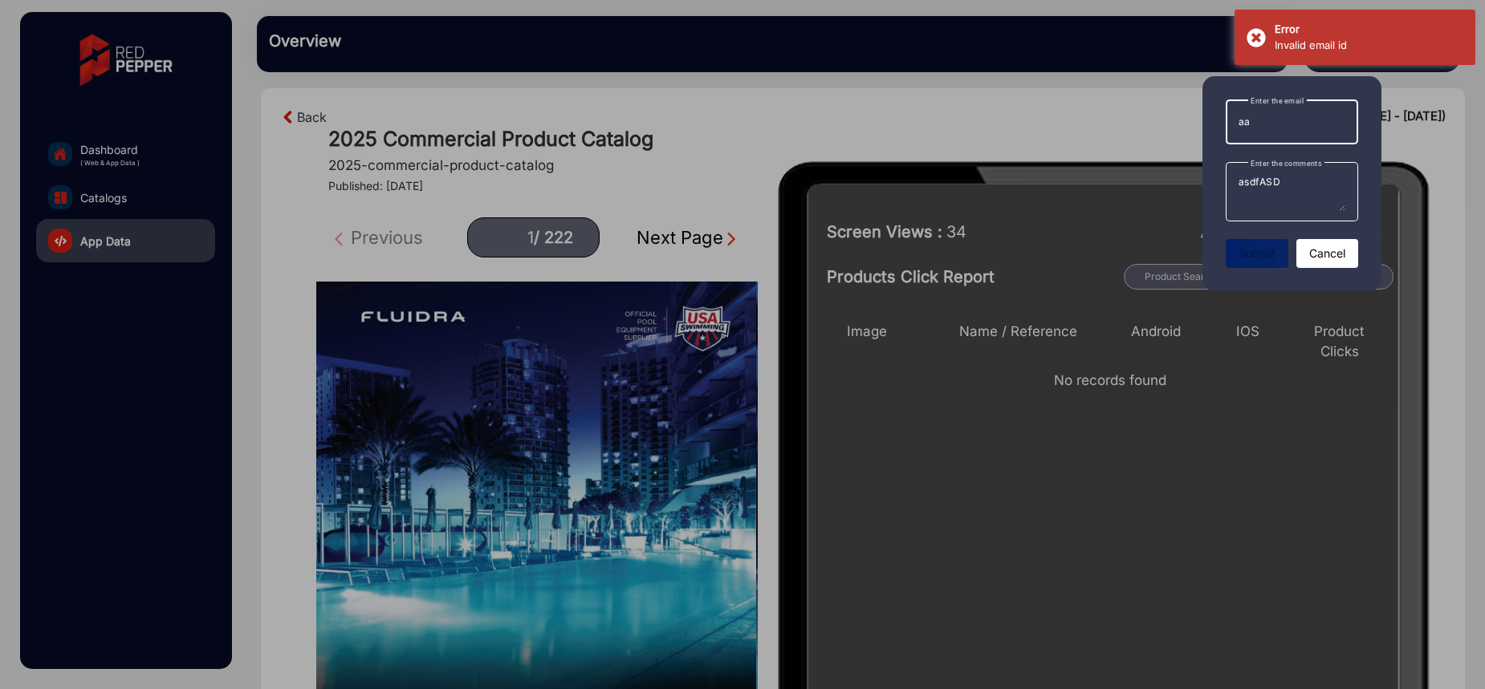
click at [1259, 120] on input "aa" at bounding box center [1291, 121] width 107 height 19
type input "aaS"
click at [1265, 250] on span "Submit" at bounding box center [1256, 253] width 37 height 17
click at [1131, 119] on div at bounding box center [742, 344] width 1485 height 689
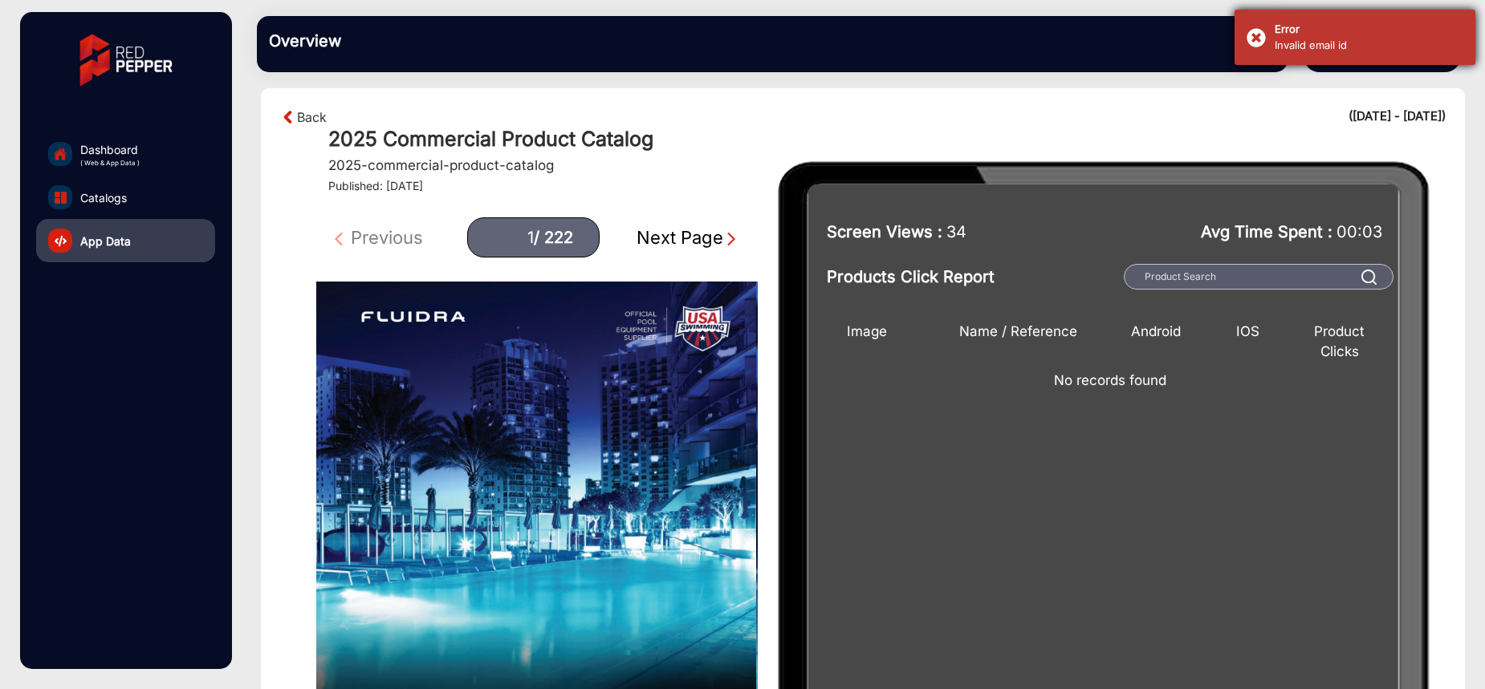
click at [1314, 57] on div "Error Invalid email id" at bounding box center [1354, 37] width 241 height 55
click at [1160, 120] on div "Back ([DATE] - [DATE])" at bounding box center [862, 117] width 1165 height 19
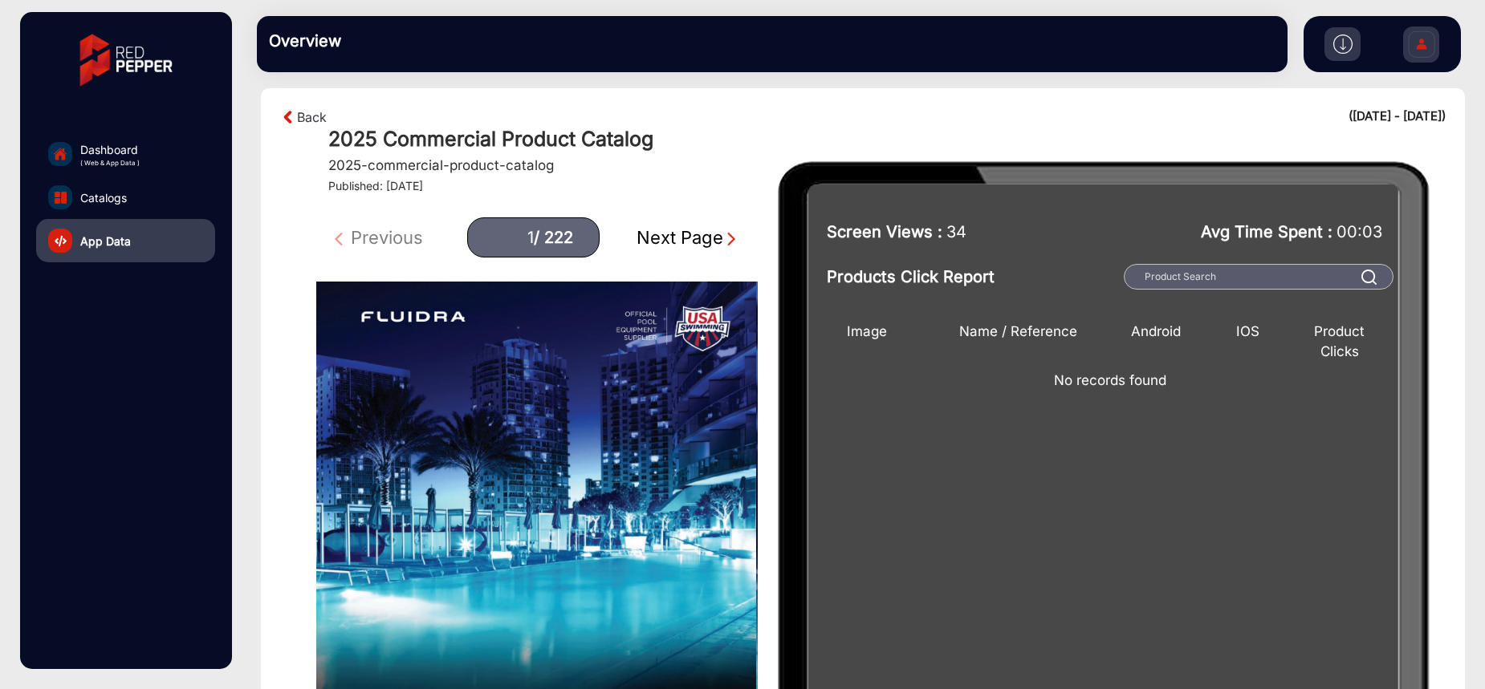
click at [1350, 45] on img at bounding box center [1342, 44] width 19 height 19
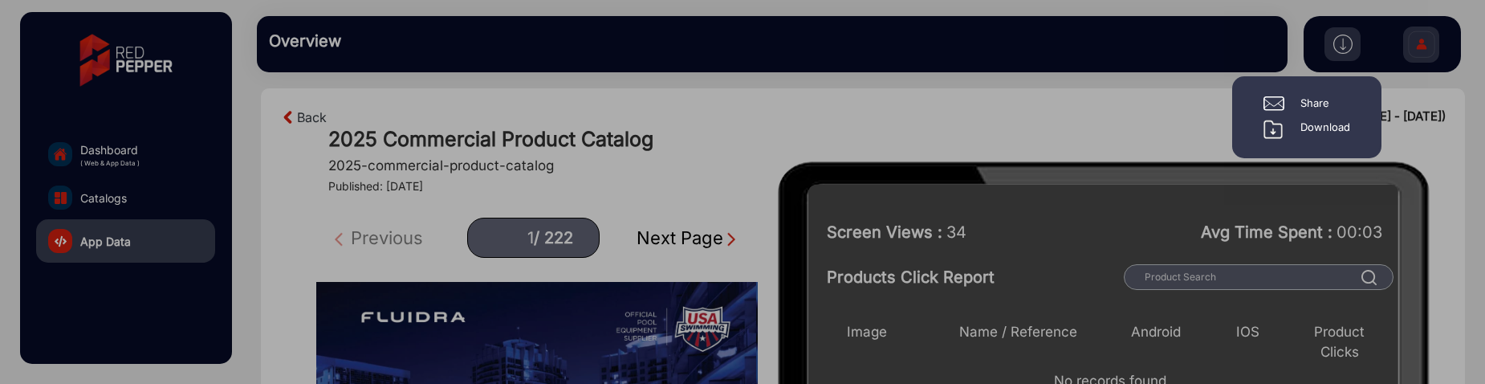
click at [1318, 100] on div "Share" at bounding box center [1314, 103] width 29 height 16
